Goal: Information Seeking & Learning: Learn about a topic

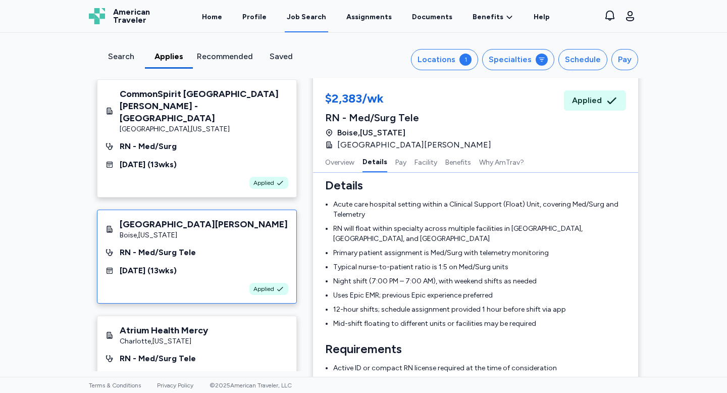
scroll to position [5, 0]
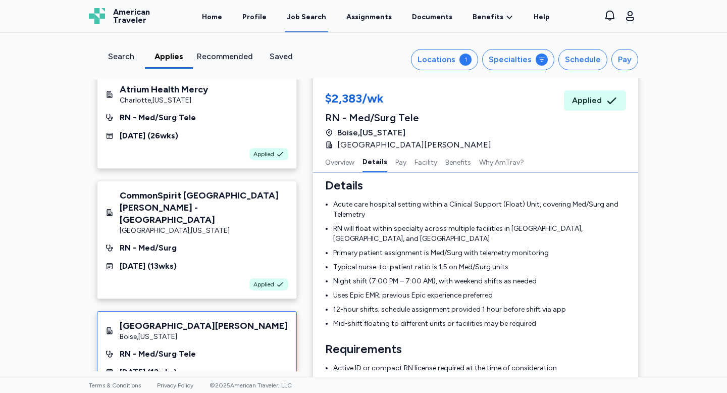
click at [113, 65] on div "Search" at bounding box center [121, 60] width 48 height 18
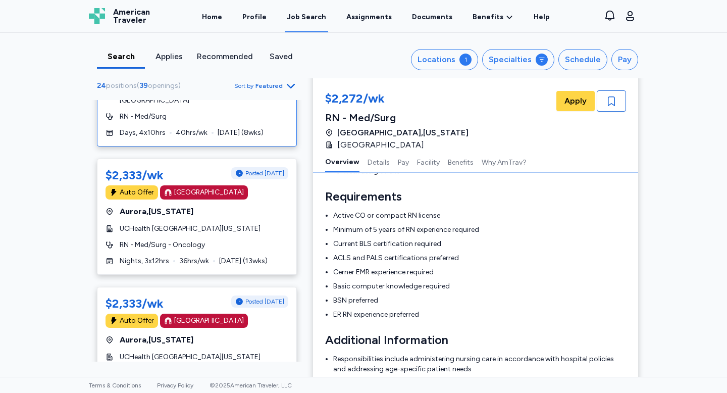
scroll to position [300, 0]
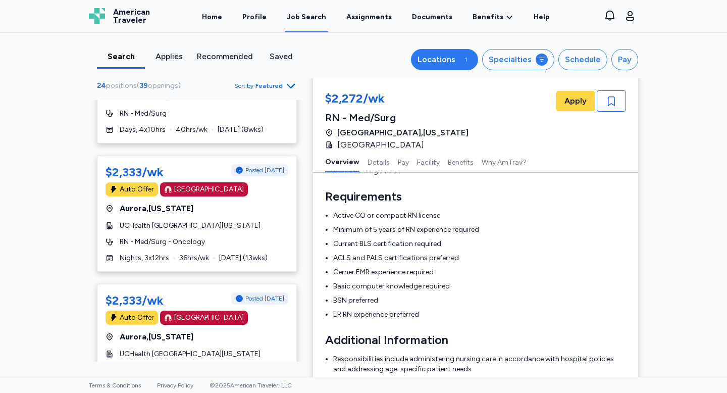
click at [456, 63] on div "Locations" at bounding box center [437, 60] width 38 height 12
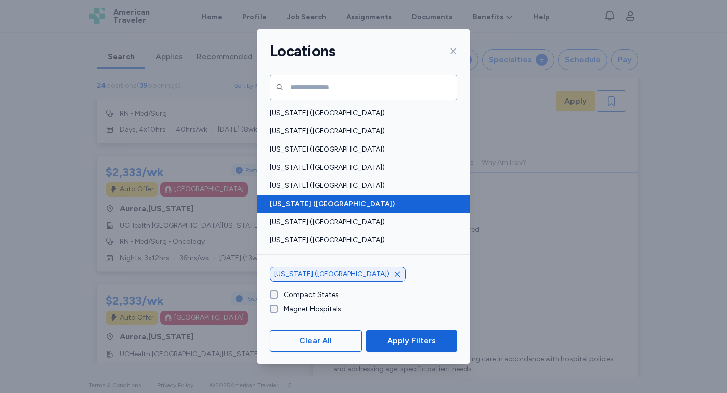
click at [356, 205] on span "[US_STATE] ([GEOGRAPHIC_DATA])" at bounding box center [361, 204] width 182 height 10
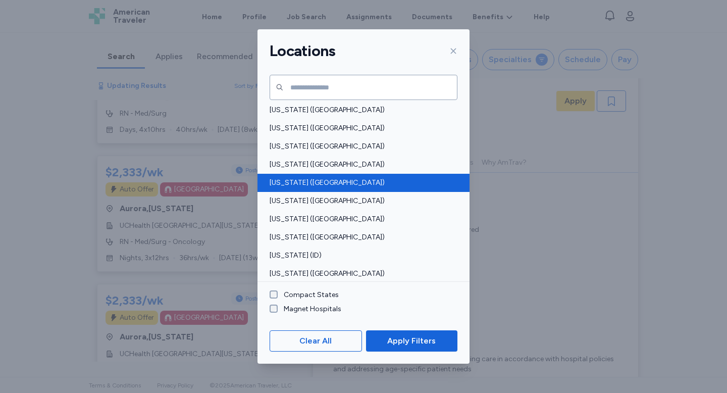
scroll to position [83, 0]
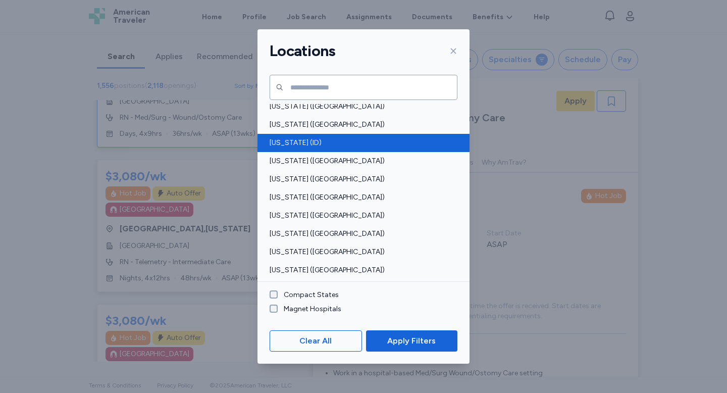
scroll to position [193, 0]
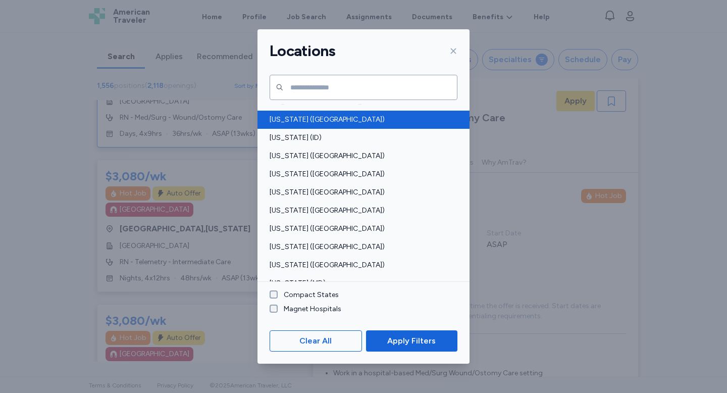
click at [322, 125] on div "[US_STATE] ([GEOGRAPHIC_DATA])" at bounding box center [364, 120] width 212 height 18
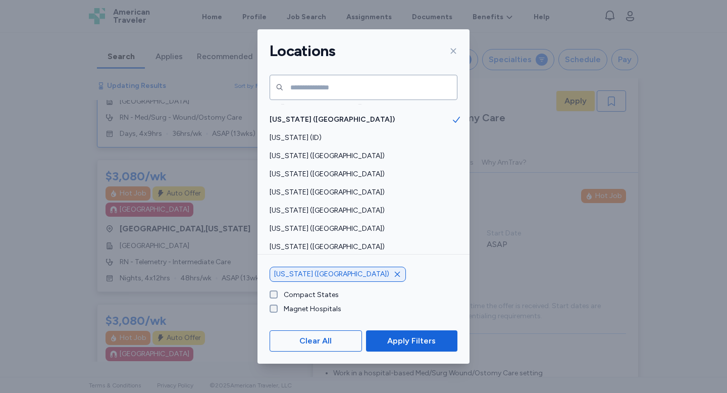
click at [412, 323] on div "Clear All Apply Filters" at bounding box center [364, 340] width 212 height 45
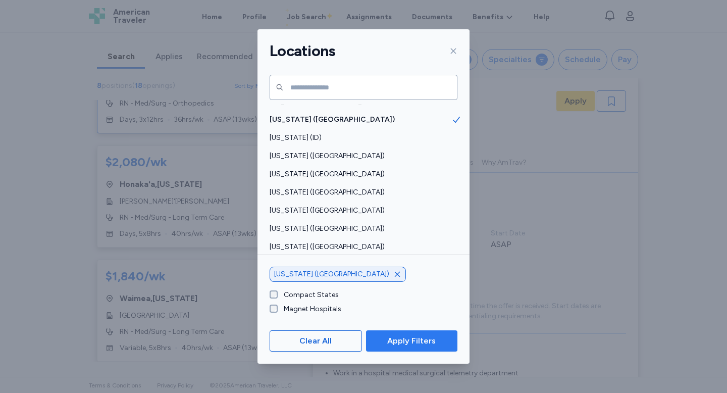
click at [417, 344] on span "Apply Filters" at bounding box center [411, 341] width 48 height 12
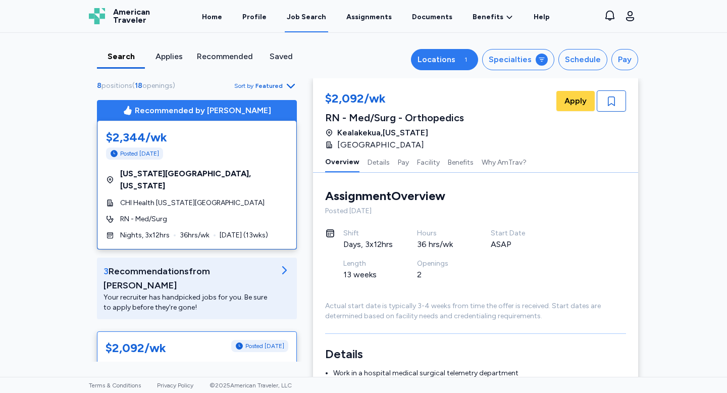
click at [472, 58] on div "1" at bounding box center [466, 60] width 12 height 12
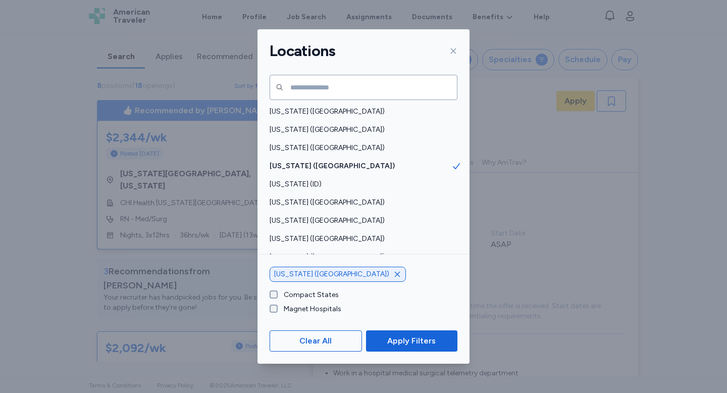
scroll to position [188, 0]
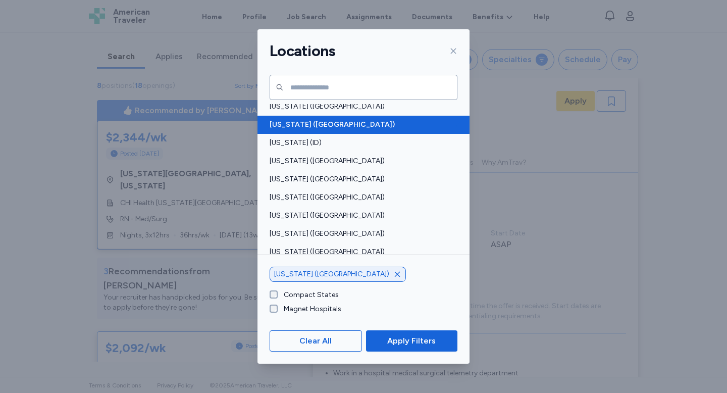
click at [333, 118] on div "[US_STATE] ([GEOGRAPHIC_DATA])" at bounding box center [364, 125] width 212 height 18
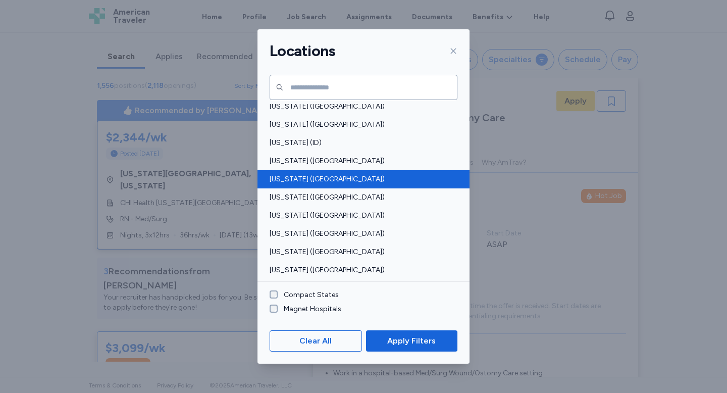
scroll to position [336, 0]
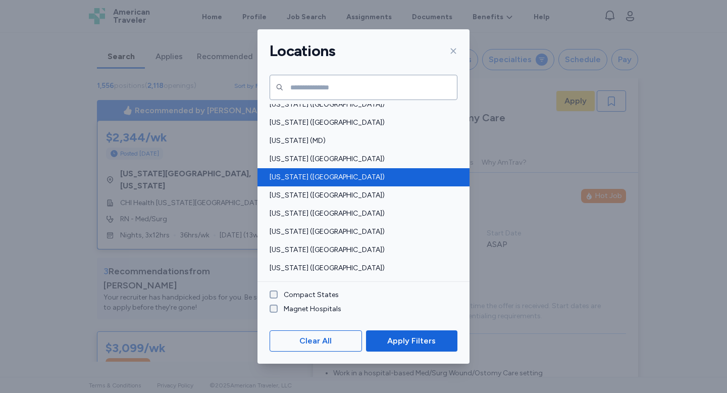
click at [330, 178] on span "[US_STATE] ([GEOGRAPHIC_DATA])" at bounding box center [361, 177] width 182 height 10
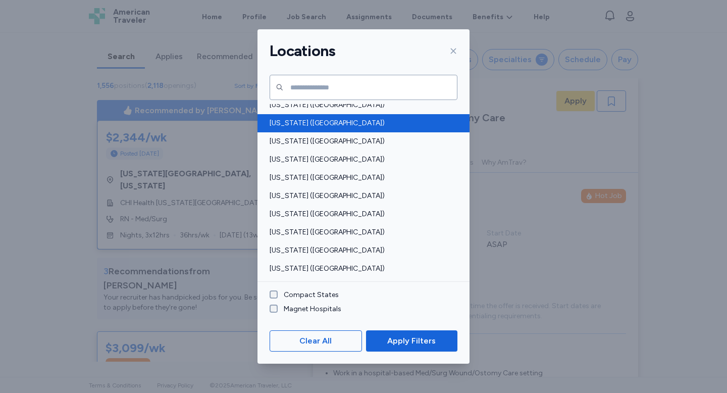
scroll to position [750, 0]
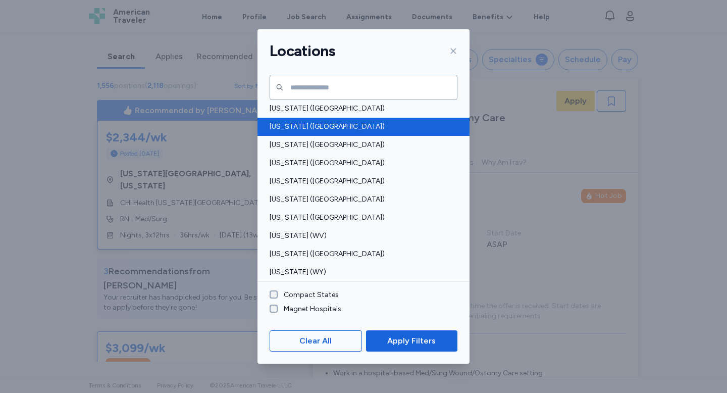
click at [300, 121] on div "[US_STATE] ([GEOGRAPHIC_DATA])" at bounding box center [364, 127] width 212 height 18
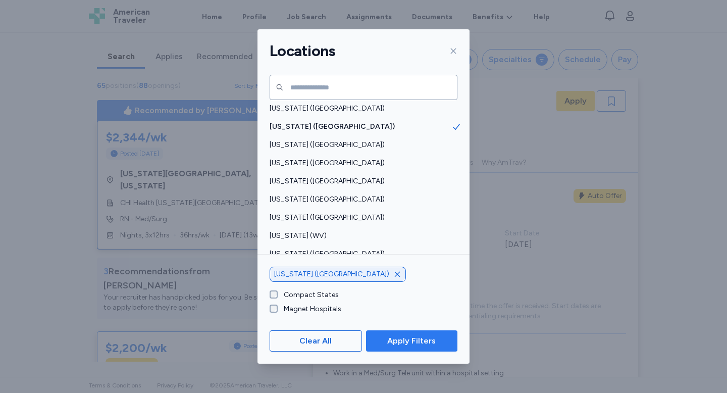
click at [416, 344] on span "Apply Filters" at bounding box center [411, 341] width 48 height 12
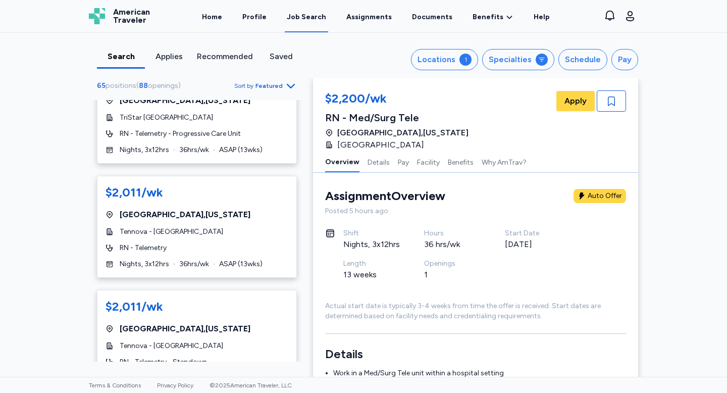
scroll to position [1577, 0]
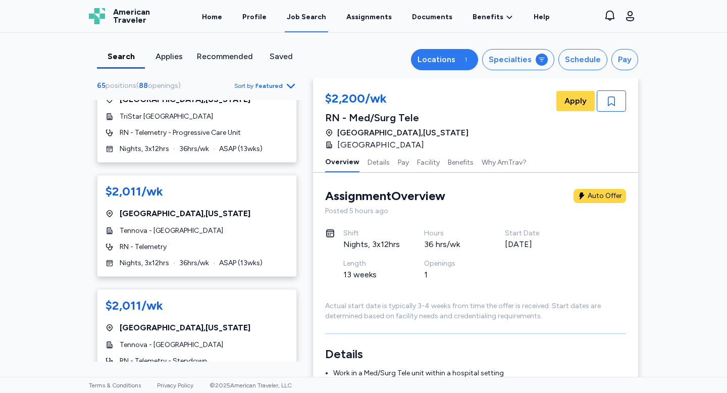
click at [456, 54] on div "Locations" at bounding box center [437, 60] width 38 height 12
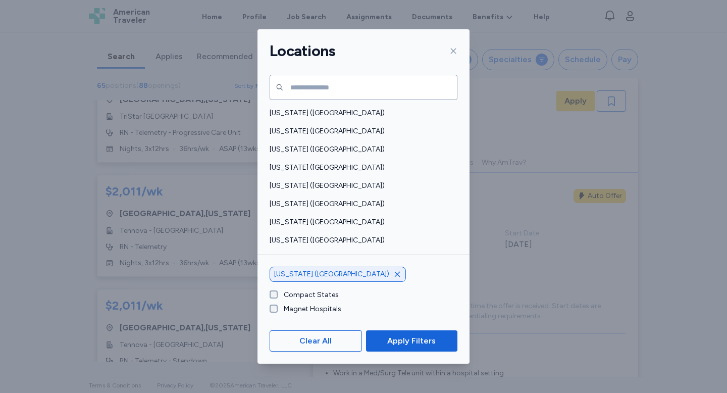
click at [393, 273] on icon "button" at bounding box center [397, 274] width 8 height 8
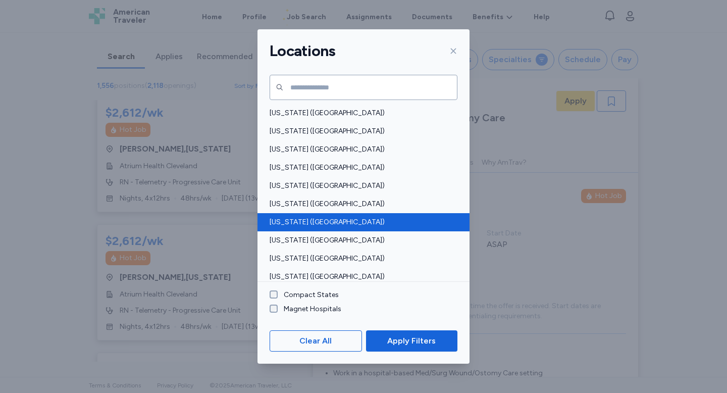
scroll to position [54, 0]
click at [305, 229] on div "[US_STATE] ([GEOGRAPHIC_DATA])" at bounding box center [364, 223] width 212 height 18
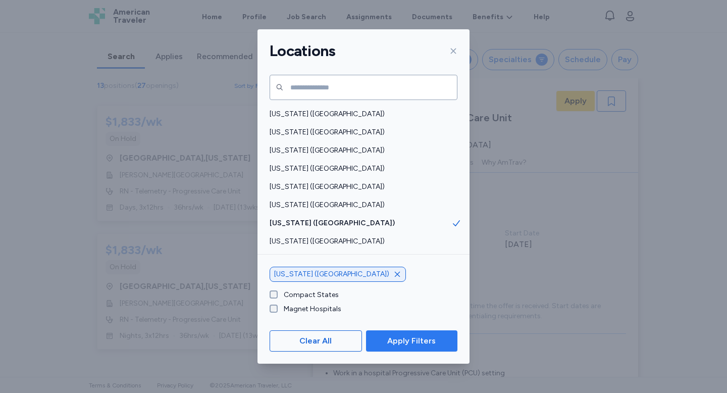
scroll to position [1526, 0]
click at [409, 340] on span "Apply Filters" at bounding box center [411, 341] width 48 height 12
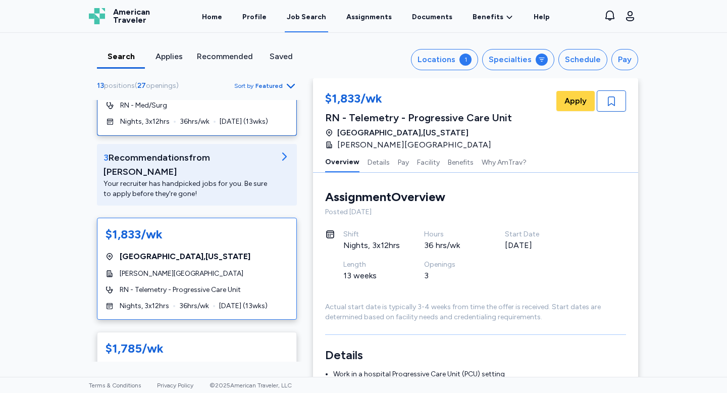
scroll to position [302, 0]
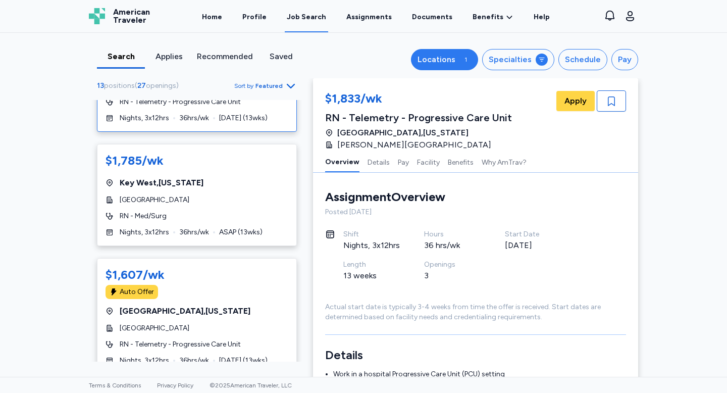
click at [467, 62] on div "1" at bounding box center [466, 60] width 12 height 12
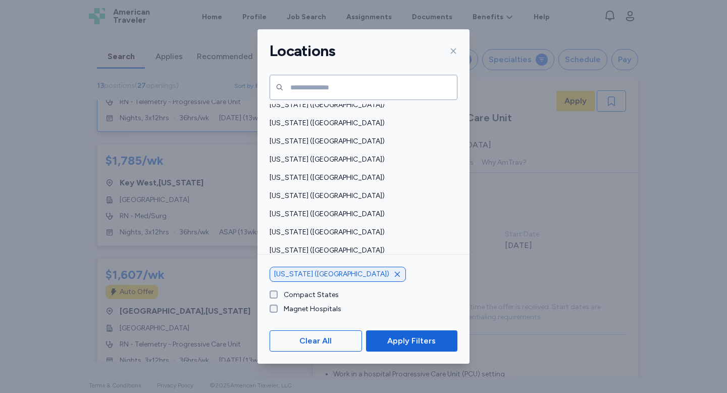
scroll to position [99, 0]
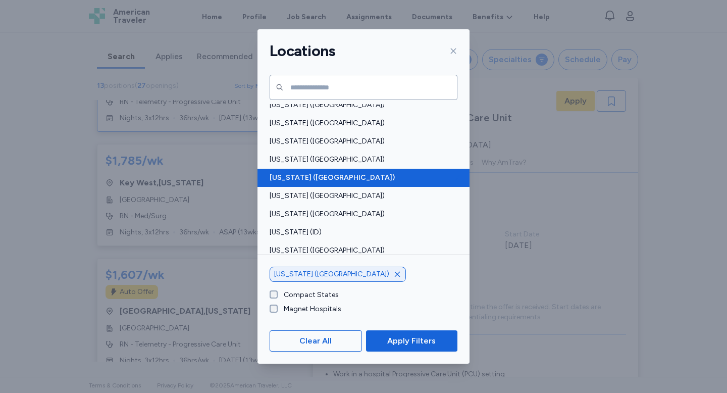
click at [308, 173] on span "[US_STATE] ([GEOGRAPHIC_DATA])" at bounding box center [361, 178] width 182 height 10
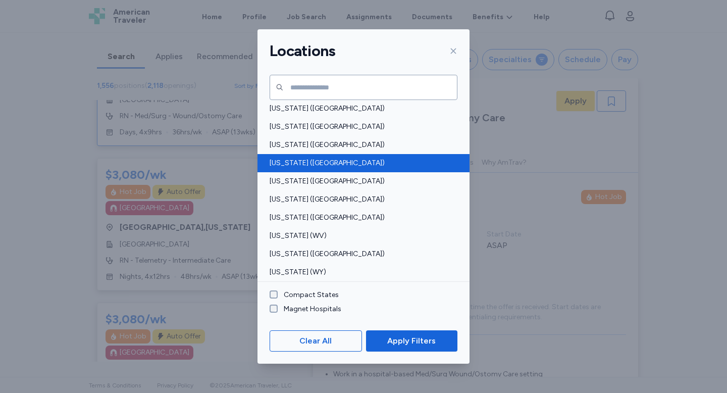
scroll to position [1, 0]
click at [303, 161] on span "[US_STATE] ([GEOGRAPHIC_DATA])" at bounding box center [361, 163] width 182 height 10
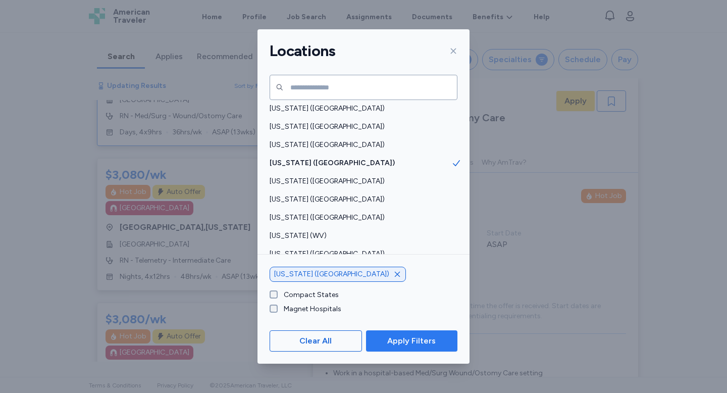
click at [417, 345] on span "Apply Filters" at bounding box center [411, 341] width 48 height 12
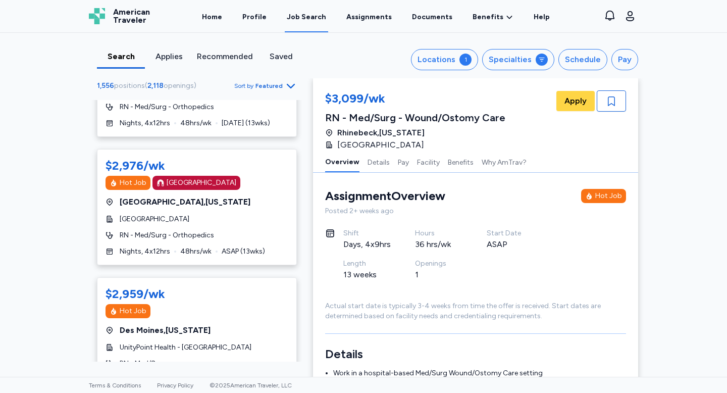
scroll to position [1046, 0]
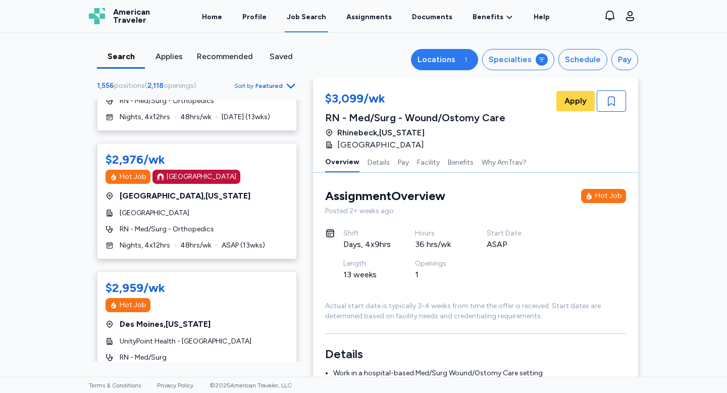
click at [472, 57] on div "1" at bounding box center [466, 60] width 12 height 12
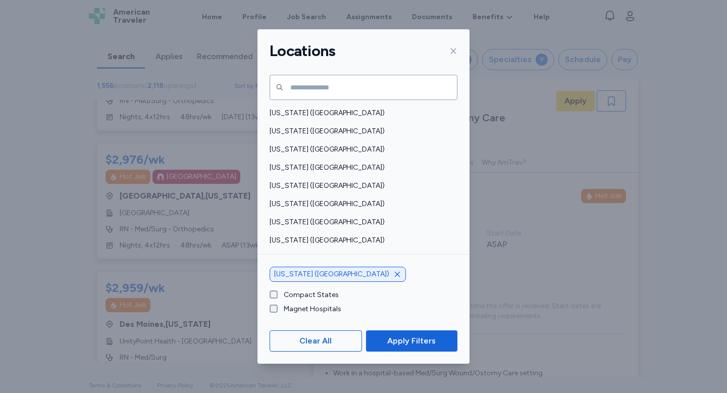
click at [393, 277] on icon "button" at bounding box center [397, 274] width 8 height 8
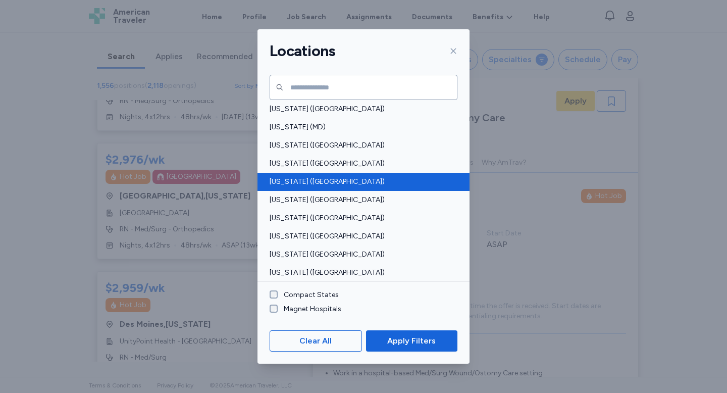
scroll to position [363, 0]
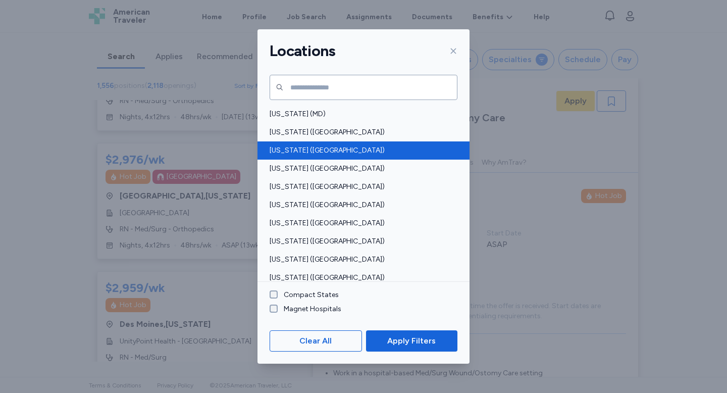
click at [309, 150] on span "[US_STATE] ([GEOGRAPHIC_DATA])" at bounding box center [361, 150] width 182 height 10
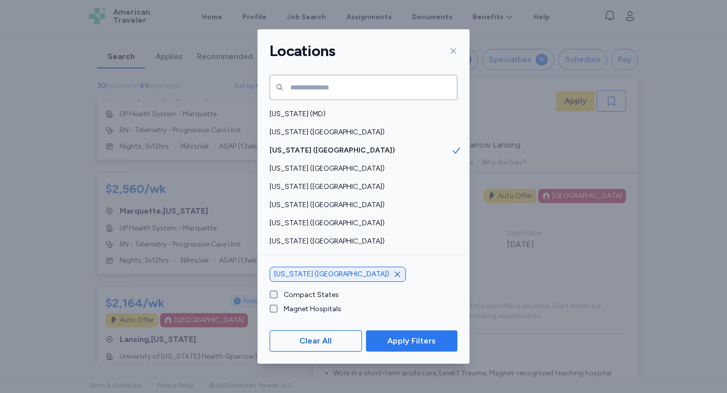
click at [432, 345] on span "Apply Filters" at bounding box center [411, 341] width 48 height 12
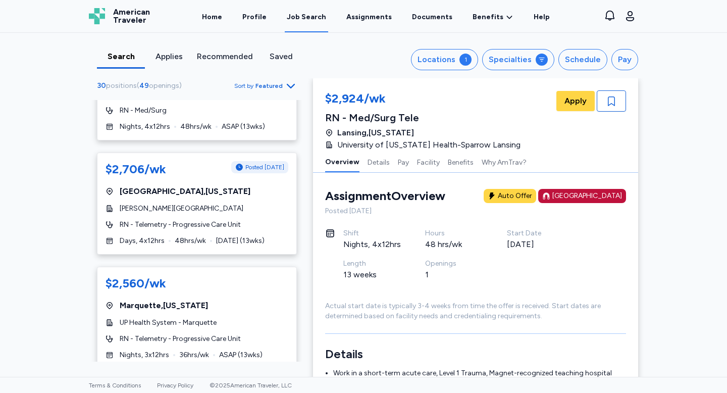
scroll to position [784, 0]
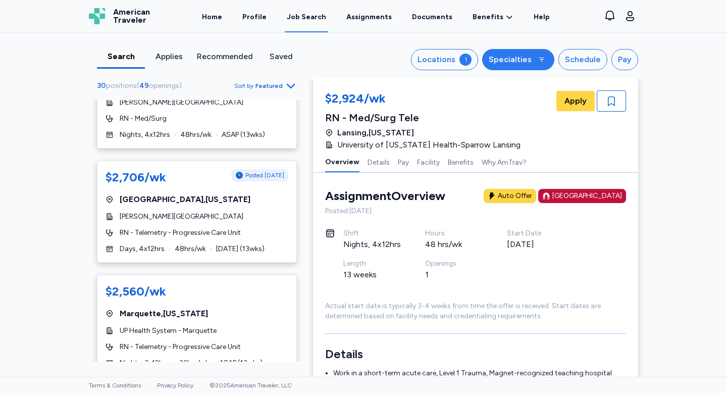
click at [503, 65] on div "Specialties" at bounding box center [510, 60] width 43 height 12
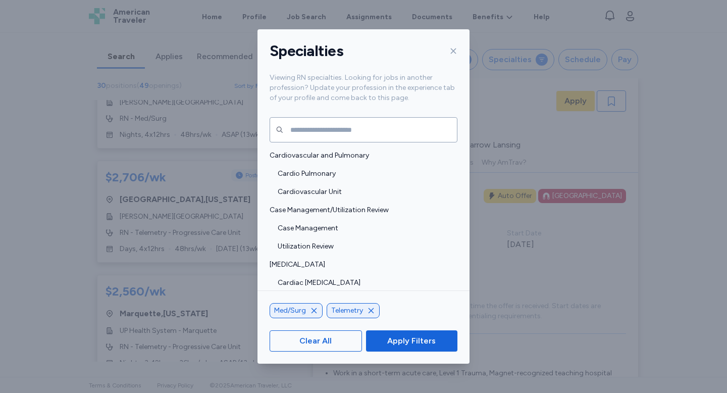
click at [453, 43] on div at bounding box center [451, 51] width 12 height 16
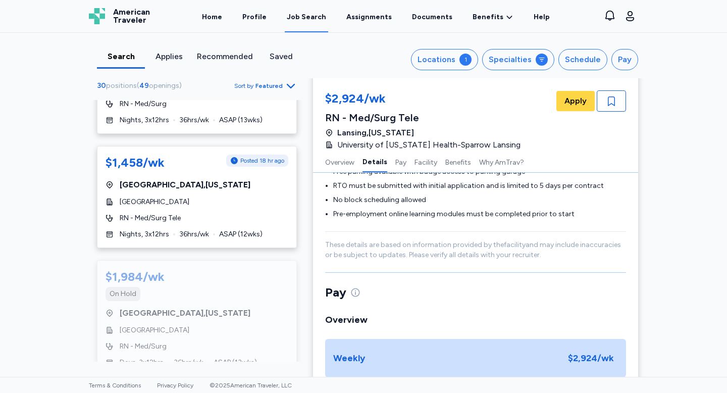
scroll to position [3509, 0]
